Goal: Task Accomplishment & Management: Use online tool/utility

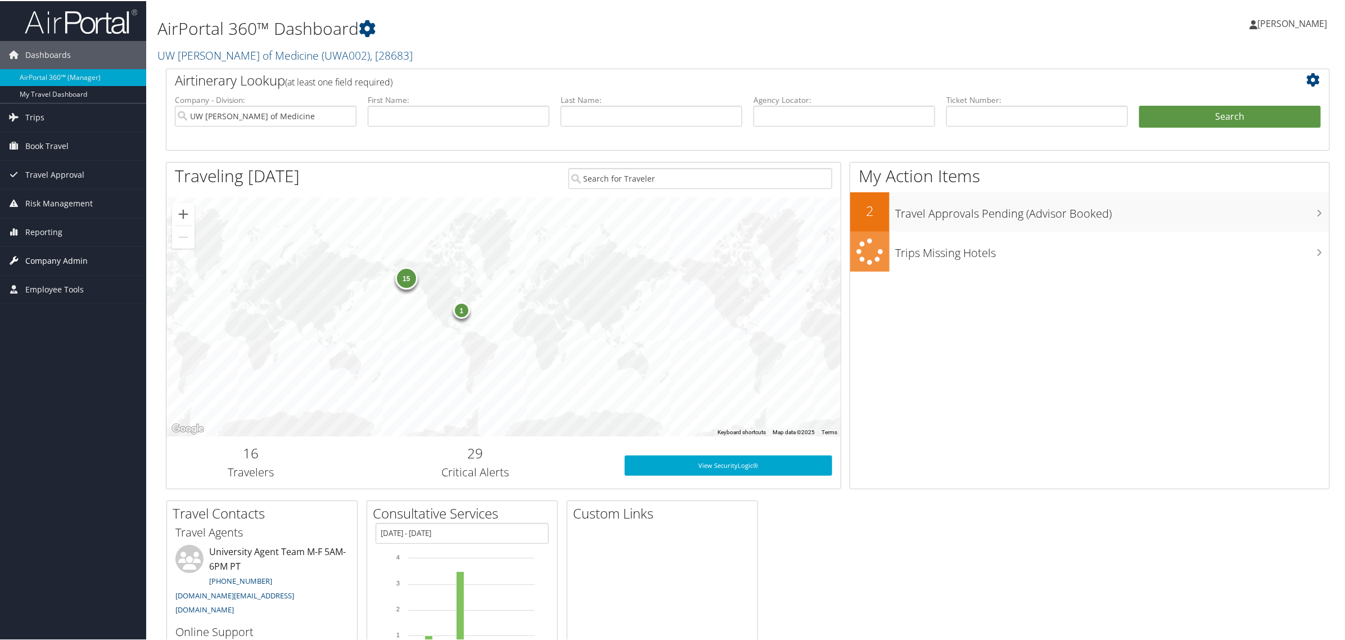
click at [52, 253] on span "Company Admin" at bounding box center [56, 260] width 62 height 28
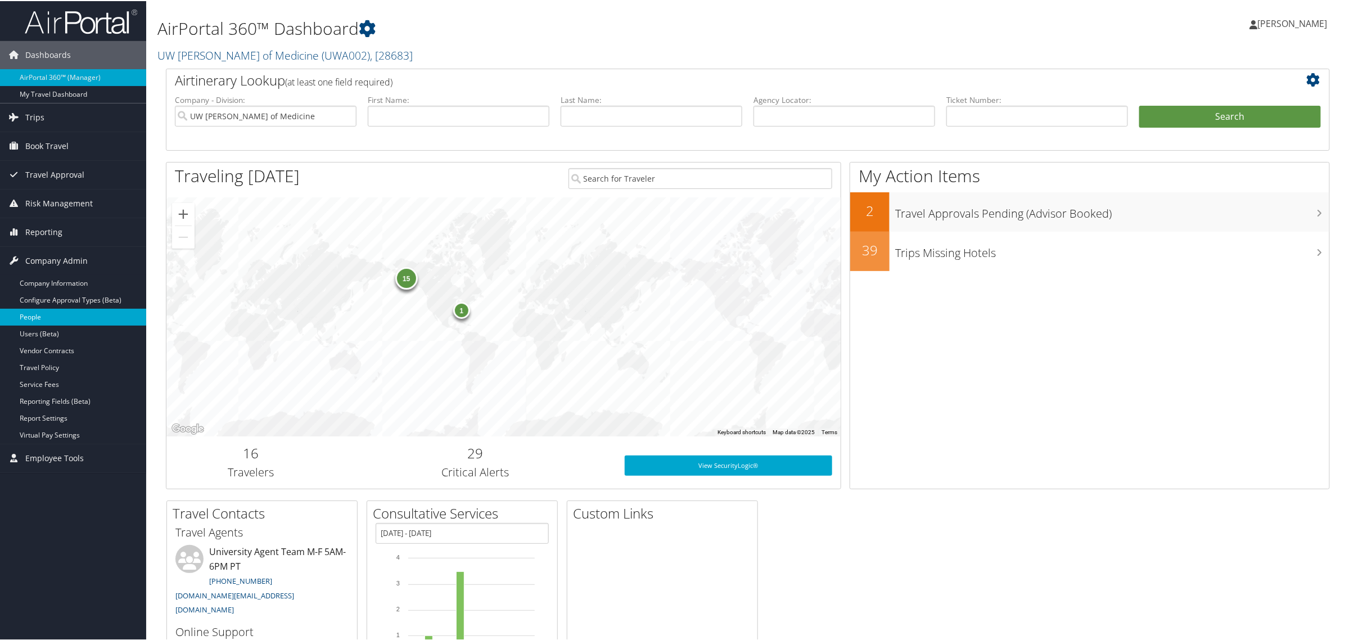
click at [40, 313] on link "People" at bounding box center [73, 316] width 146 height 17
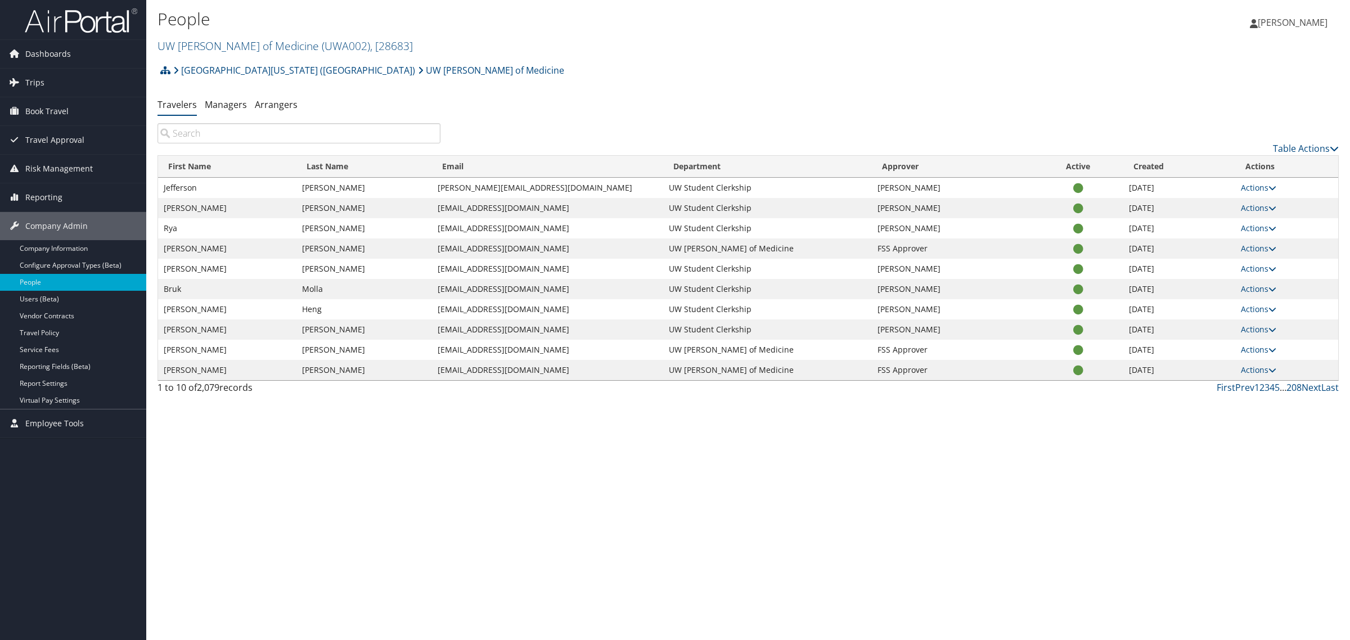
click at [341, 134] on input "search" at bounding box center [298, 133] width 283 height 20
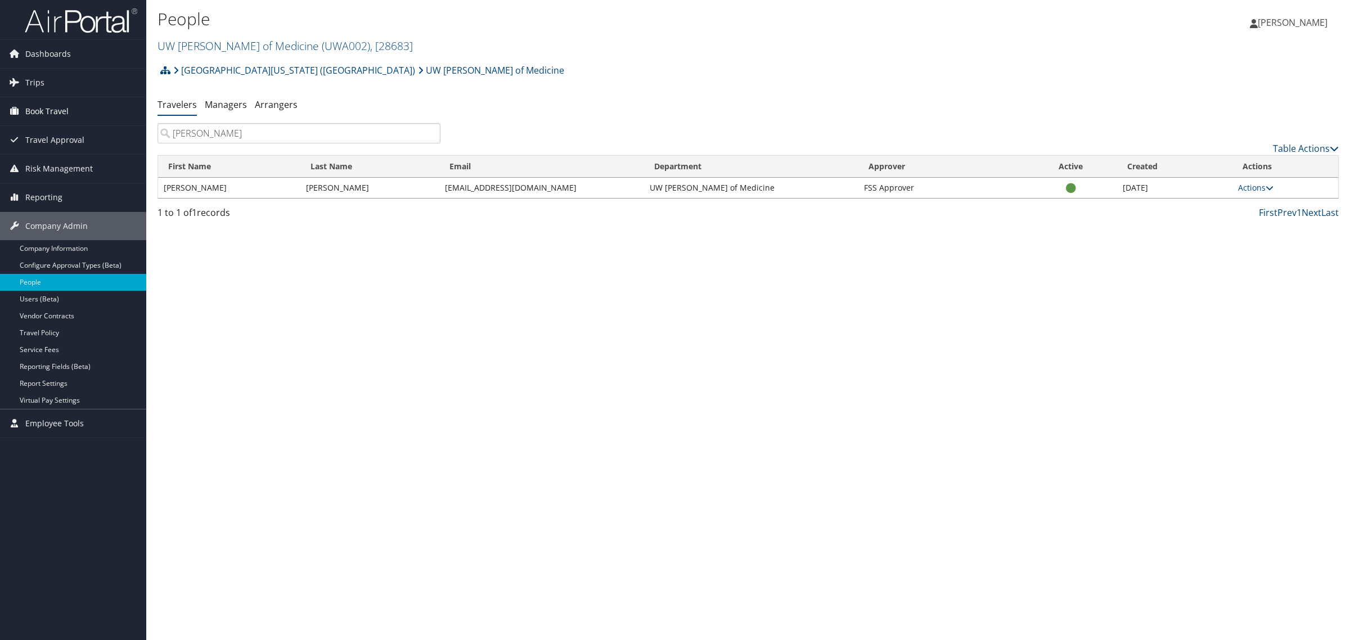
type input "[PERSON_NAME]"
click at [38, 110] on span "Book Travel" at bounding box center [46, 111] width 43 height 28
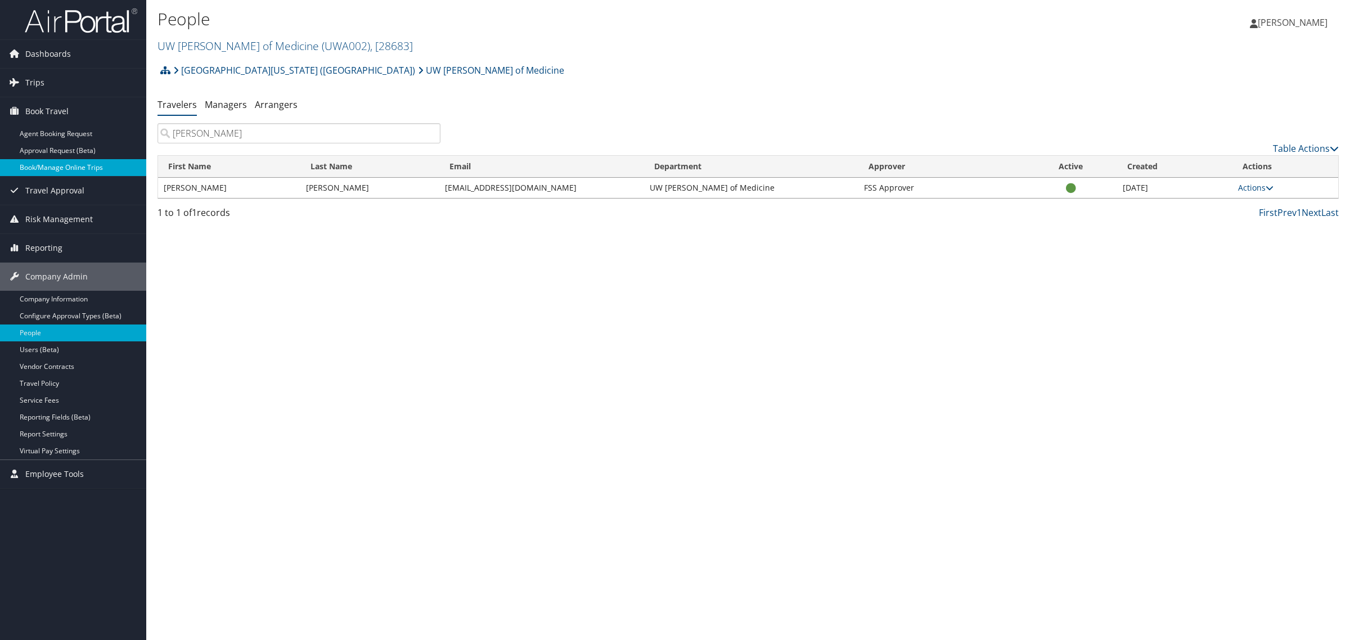
click at [52, 169] on link "Book/Manage Online Trips" at bounding box center [73, 167] width 146 height 17
drag, startPoint x: 547, startPoint y: 188, endPoint x: 442, endPoint y: 187, distance: 104.6
click at [442, 187] on td "[EMAIL_ADDRESS][DOMAIN_NAME]" at bounding box center [541, 188] width 205 height 20
copy td "[EMAIL_ADDRESS][DOMAIN_NAME]"
